Goal: Navigation & Orientation: Find specific page/section

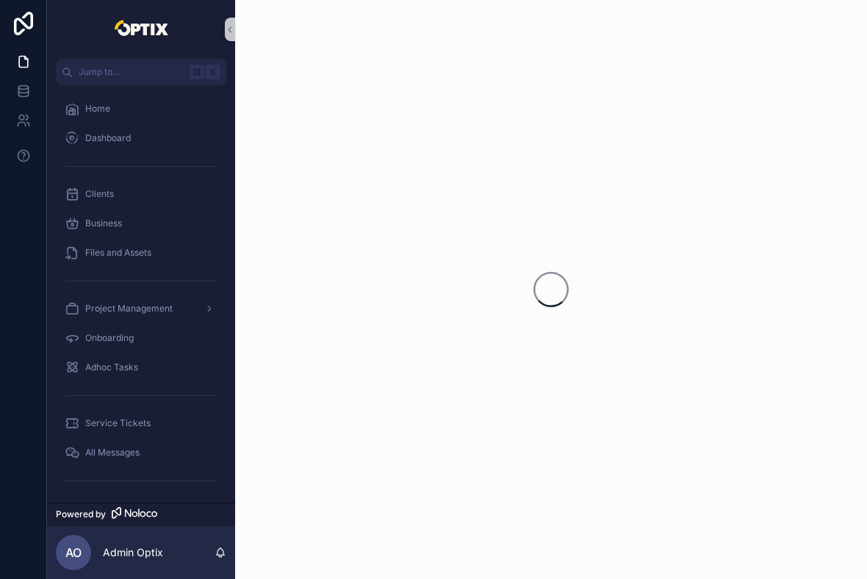
scroll to position [1, 0]
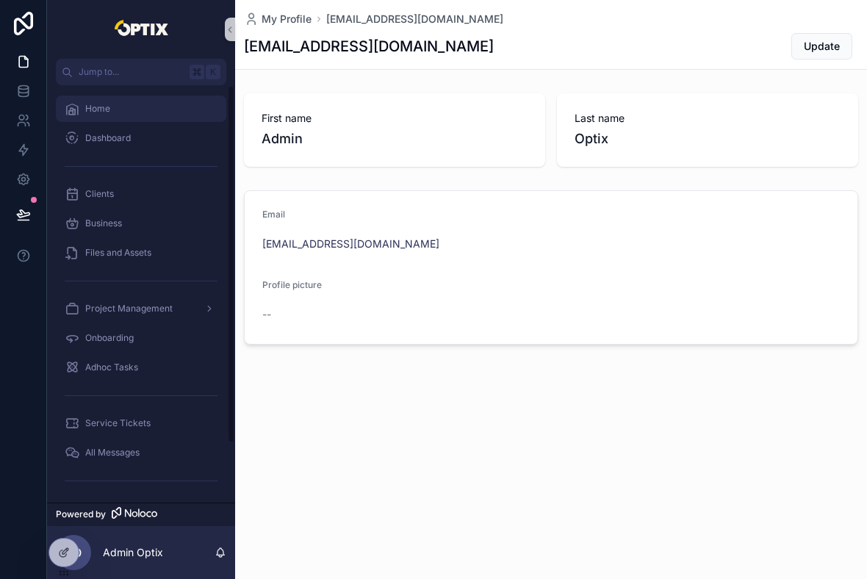
click at [97, 115] on div "Home" at bounding box center [141, 109] width 153 height 24
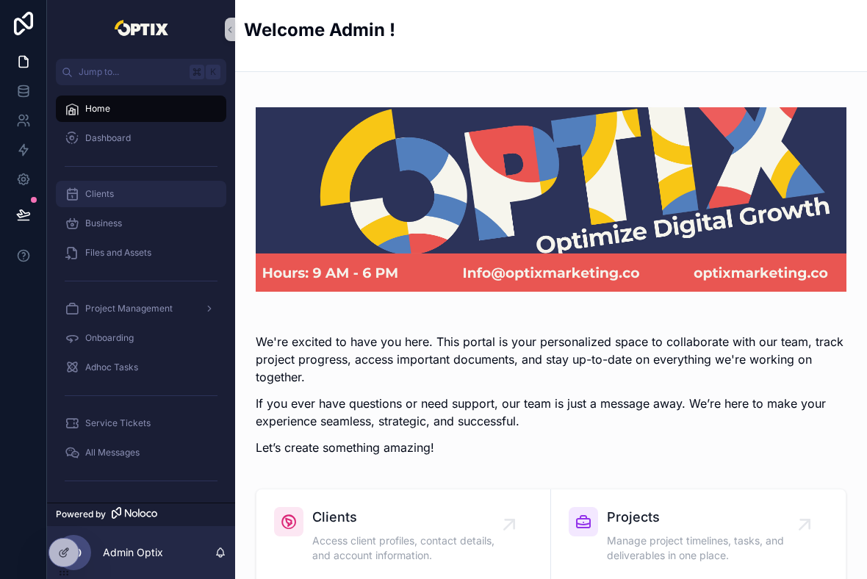
click at [93, 197] on span "Clients" at bounding box center [99, 194] width 29 height 12
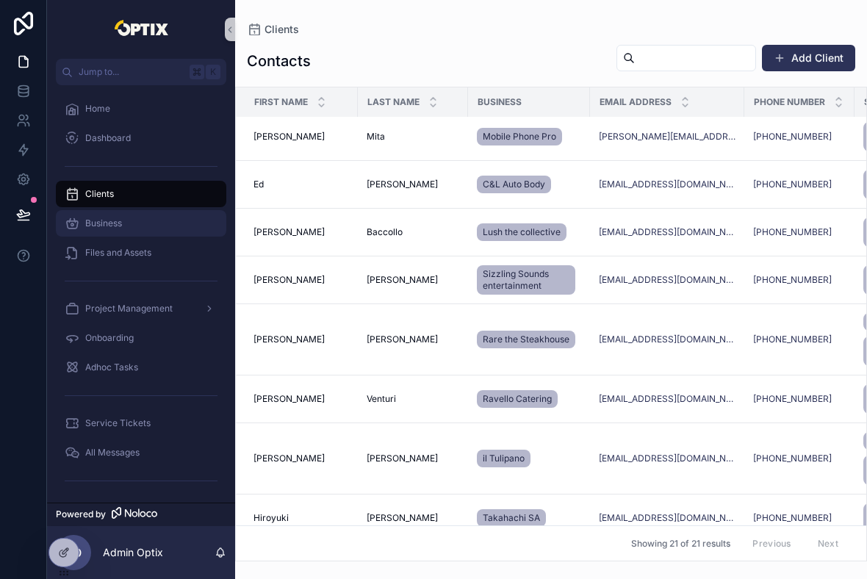
click at [92, 217] on span "Business" at bounding box center [103, 223] width 37 height 12
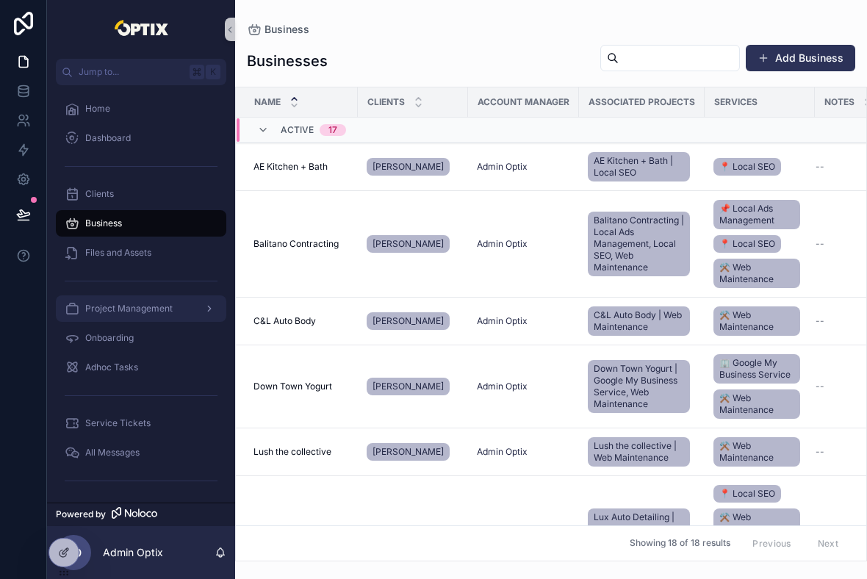
click at [126, 300] on div "Project Management" at bounding box center [141, 309] width 153 height 24
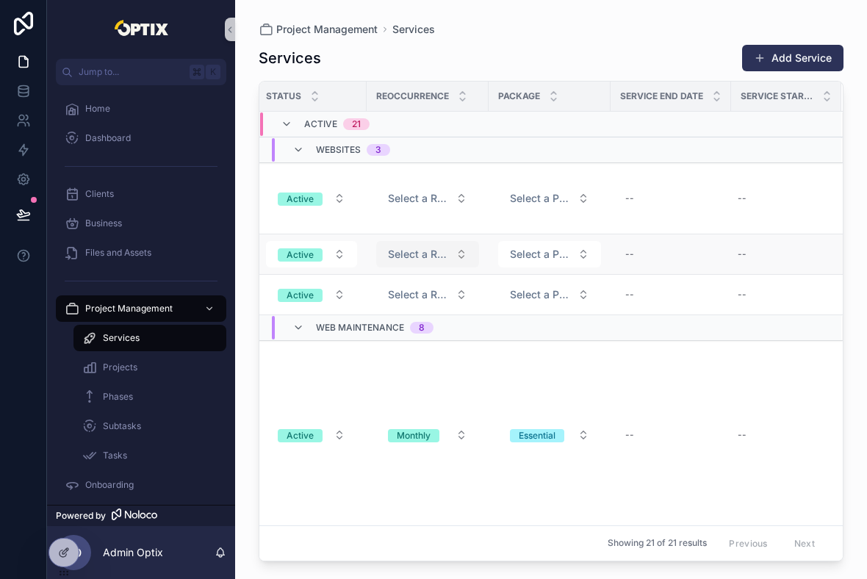
scroll to position [0, 278]
click at [742, 256] on div "--" at bounding box center [742, 254] width 9 height 12
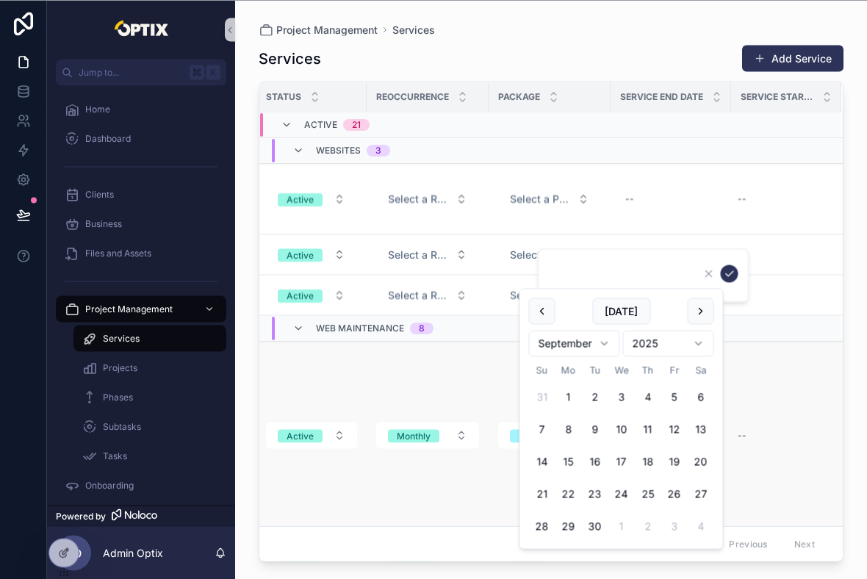
scroll to position [0, 0]
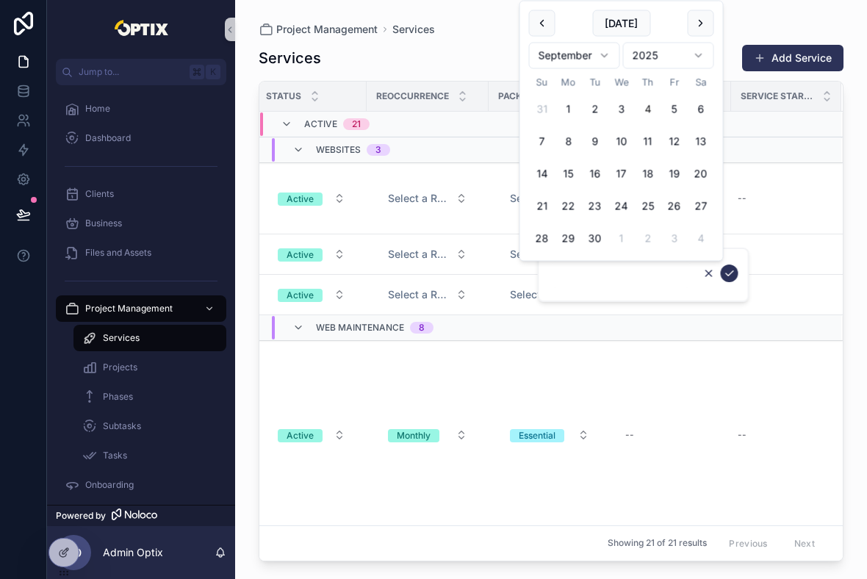
click at [704, 273] on icon "scrollable content" at bounding box center [709, 273] width 12 height 12
